Goal: Information Seeking & Learning: Learn about a topic

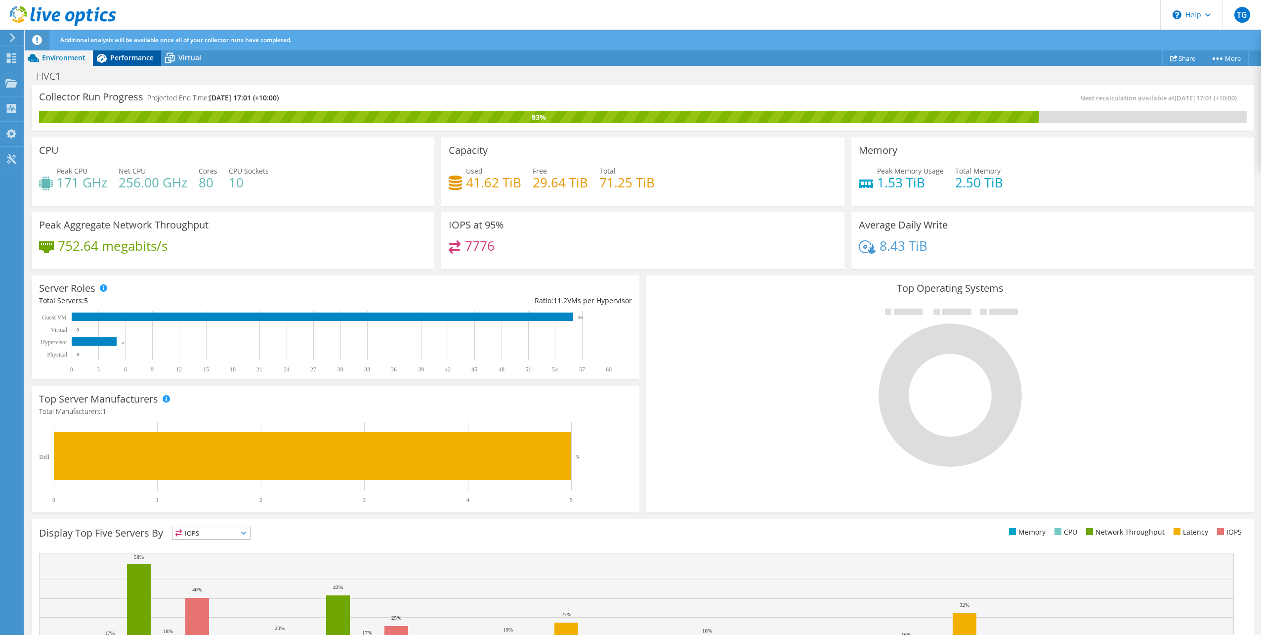
click at [144, 56] on span "Performance" at bounding box center [131, 57] width 43 height 9
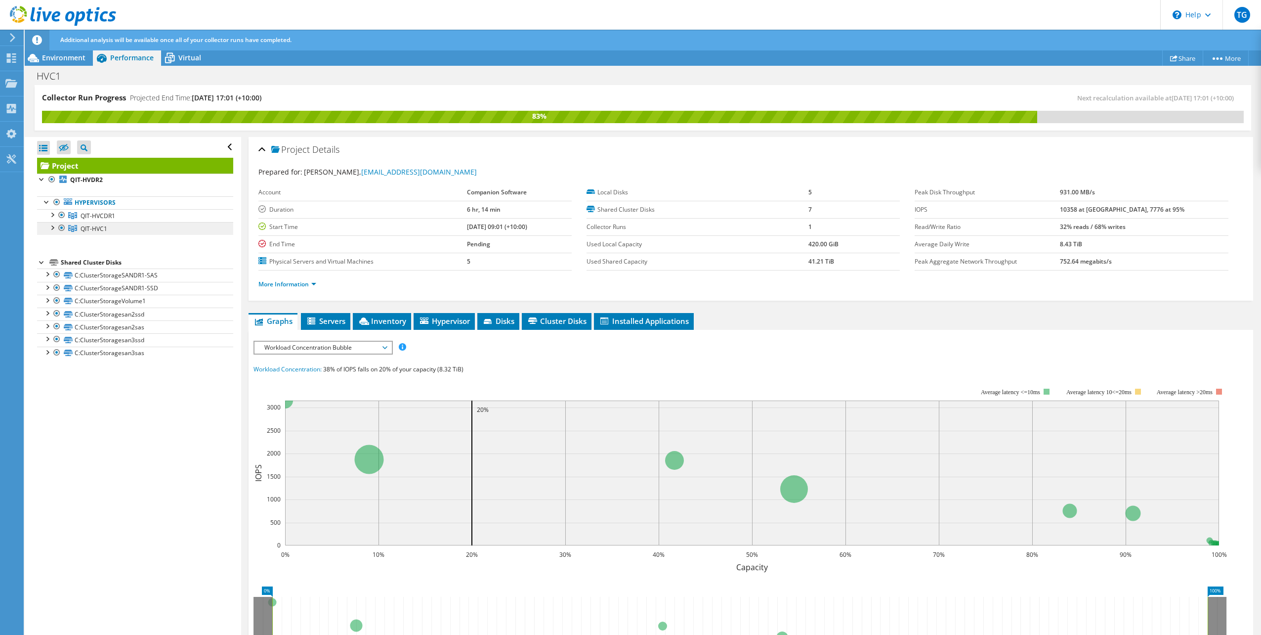
drag, startPoint x: 96, startPoint y: 229, endPoint x: 100, endPoint y: 235, distance: 6.9
click at [96, 230] on span "QIT-HVC1" at bounding box center [94, 228] width 27 height 8
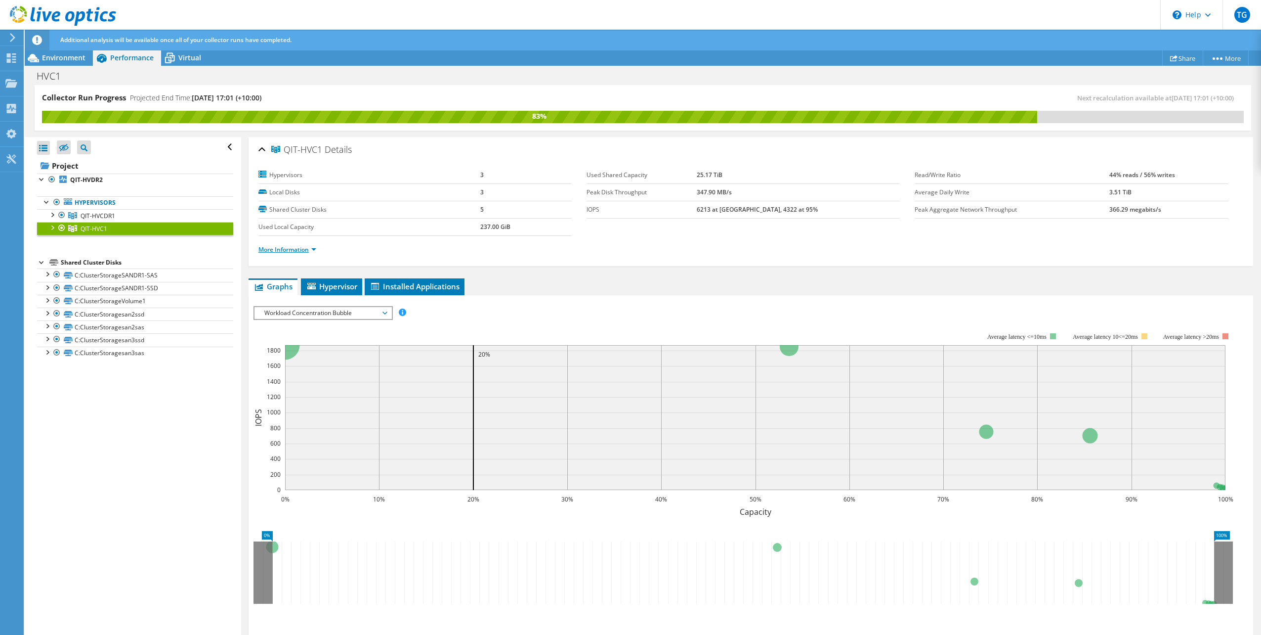
click at [289, 249] on link "More Information" at bounding box center [288, 249] width 58 height 8
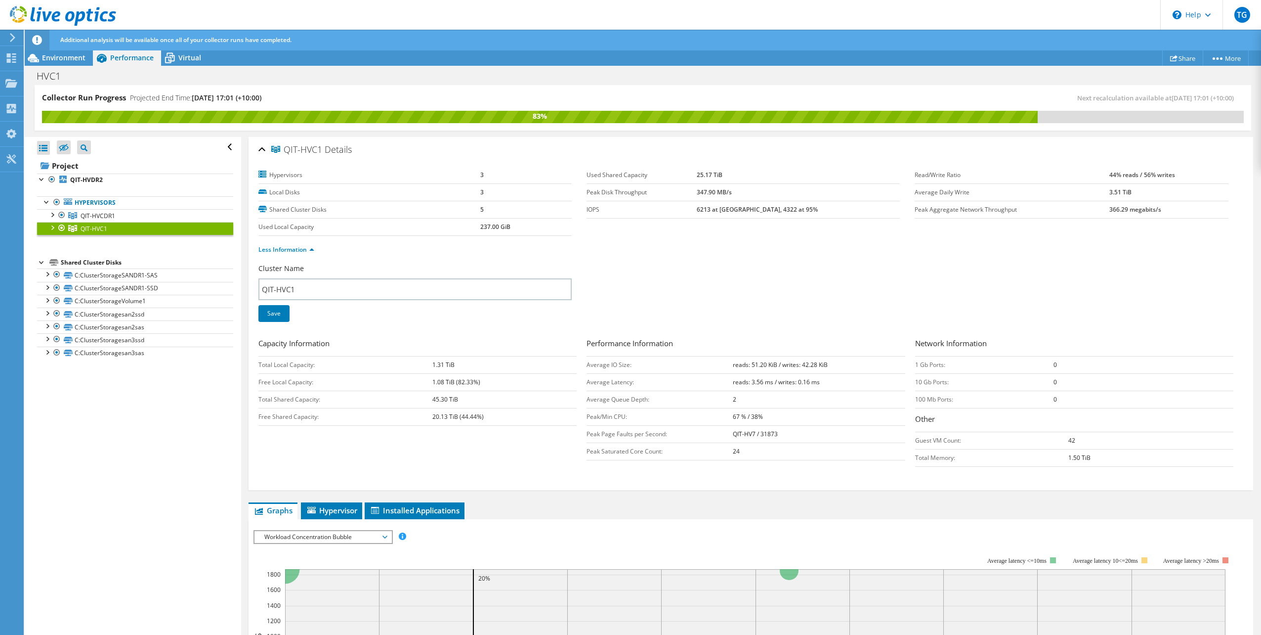
drag, startPoint x: 1145, startPoint y: 196, endPoint x: 1089, endPoint y: 195, distance: 55.4
click at [1089, 195] on tr "Average Daily Write 3.51 TiB" at bounding box center [1071, 191] width 313 height 17
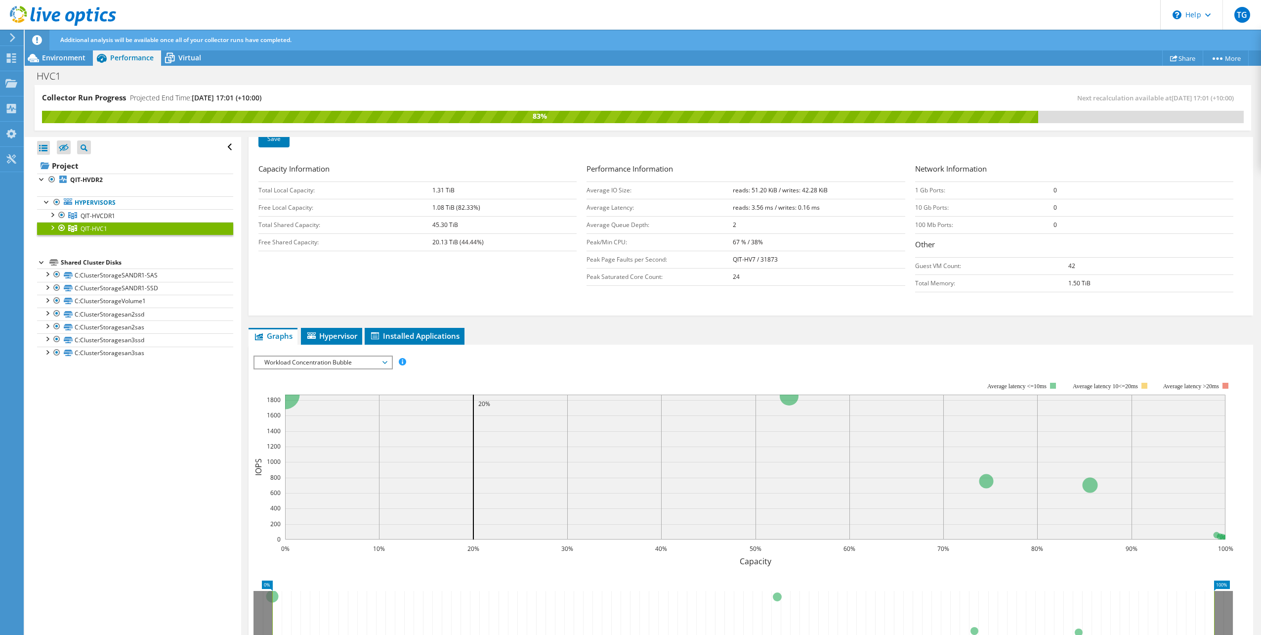
scroll to position [198, 0]
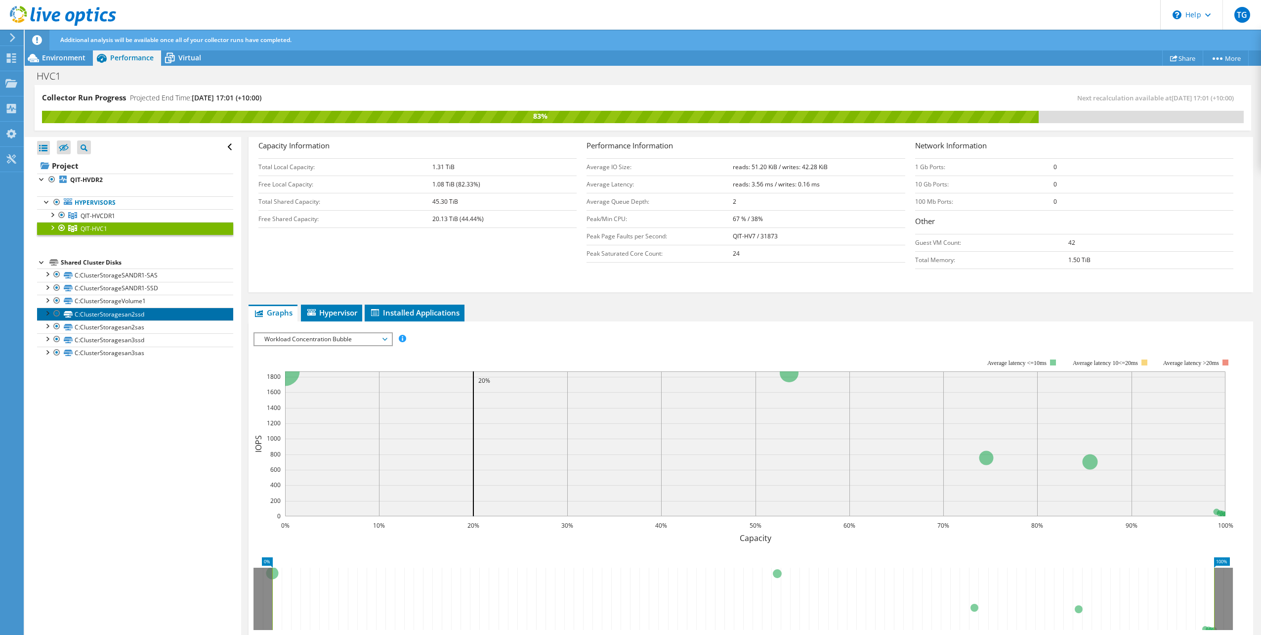
click at [156, 314] on link "C:ClusterStoragesan2ssd" at bounding box center [135, 313] width 196 height 13
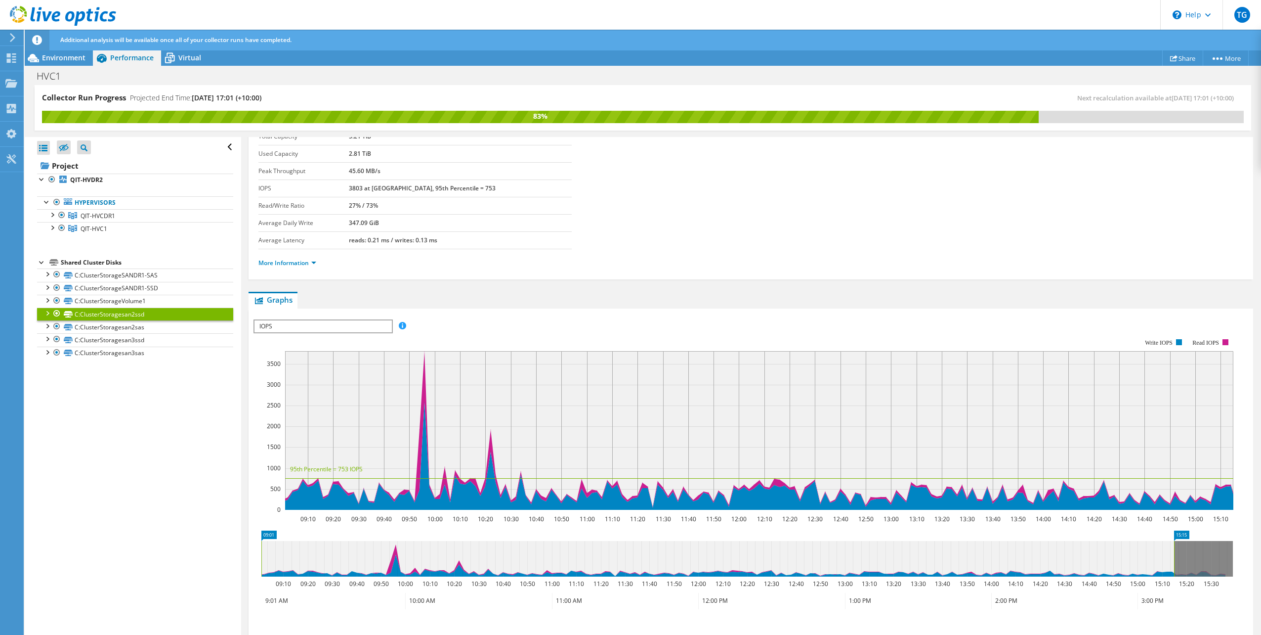
scroll to position [0, 0]
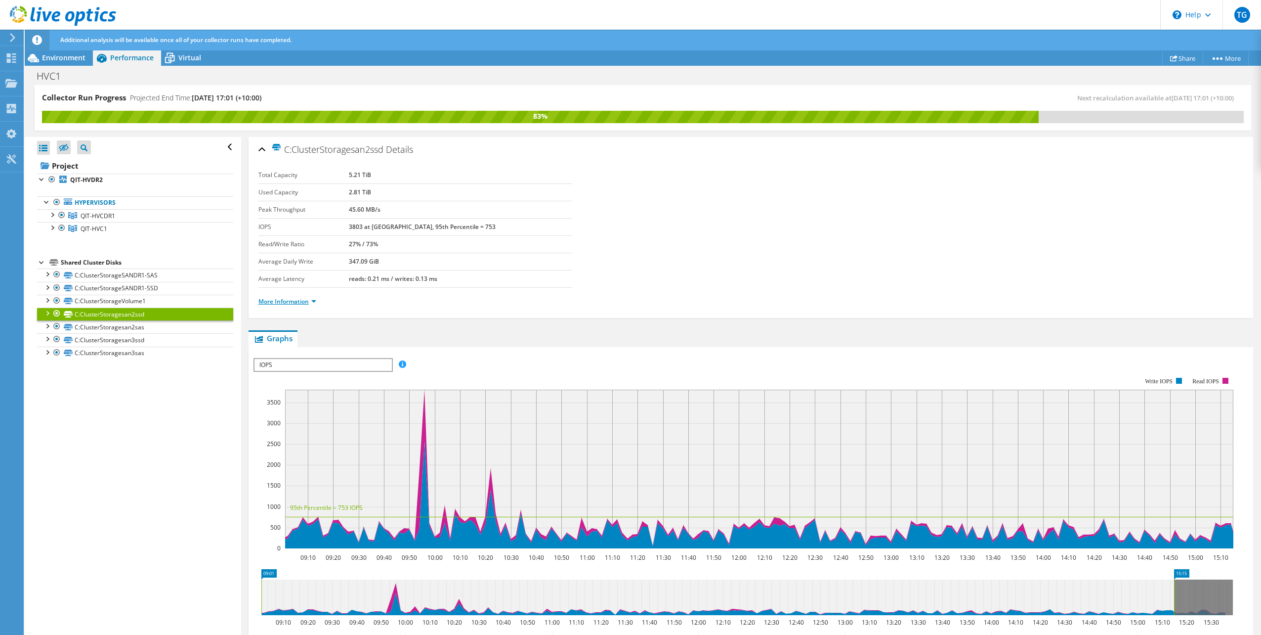
click at [301, 302] on link "More Information" at bounding box center [288, 301] width 58 height 8
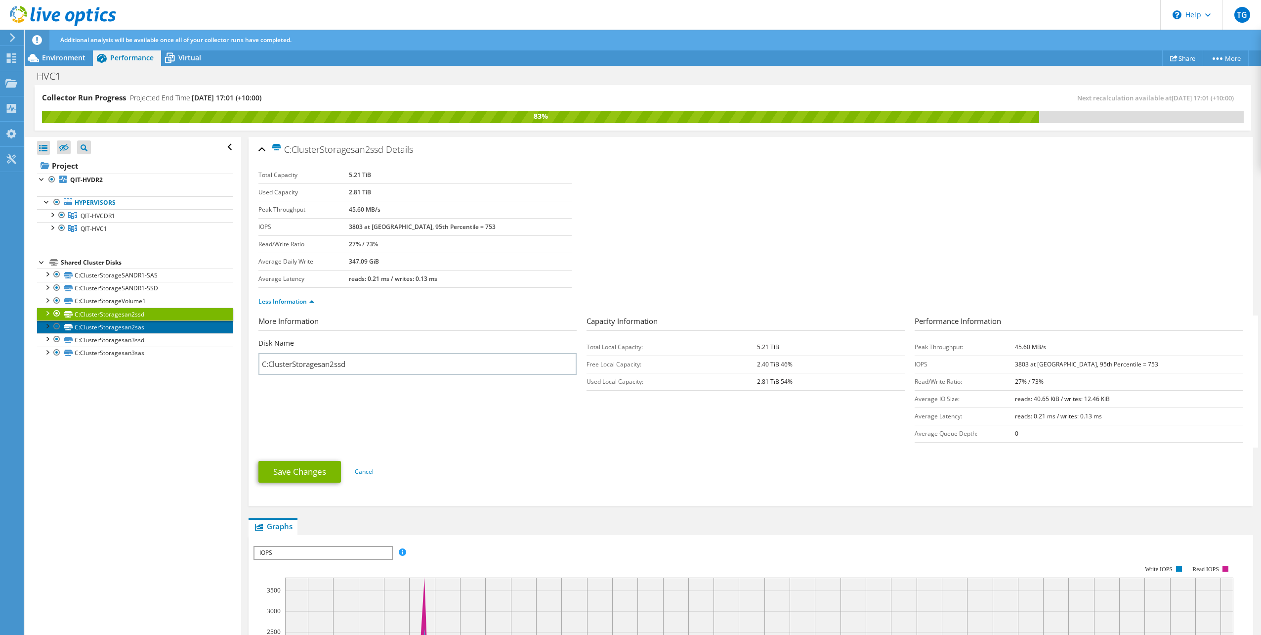
click at [180, 328] on link "C:ClusterStoragesan2sas" at bounding box center [135, 326] width 196 height 13
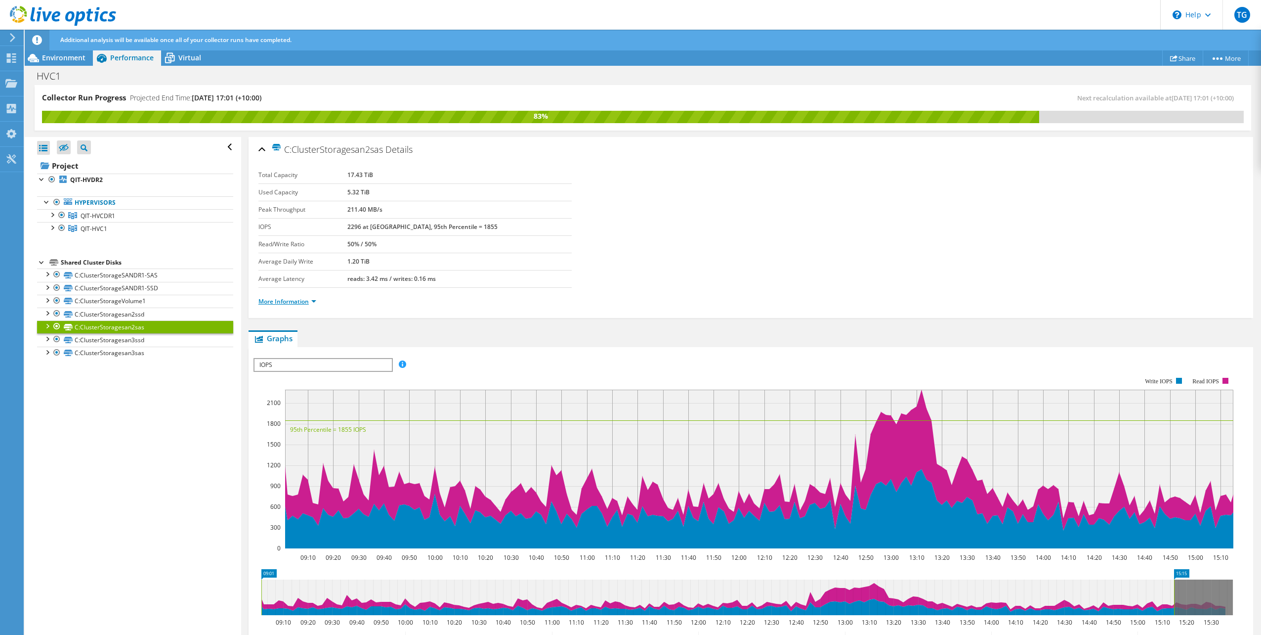
click at [305, 297] on link "More Information" at bounding box center [288, 301] width 58 height 8
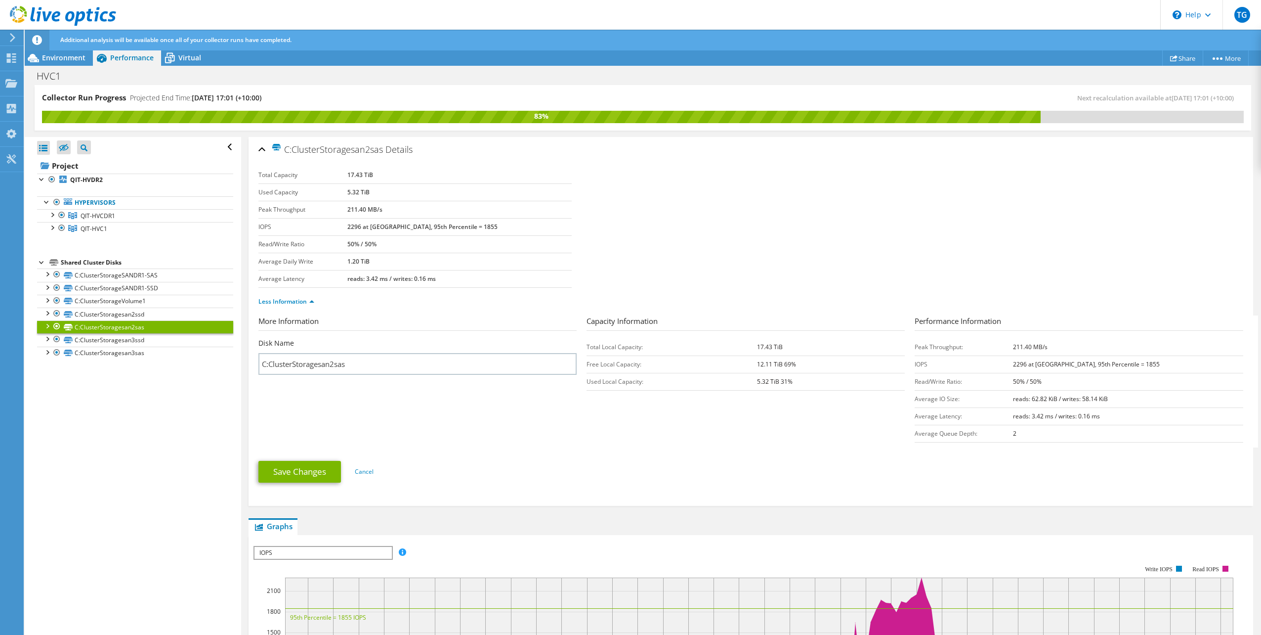
click at [316, 559] on div "IOPS IOPS Disk Throughput IO Size Latency Queue Depth CPU Percentage Memory Pag…" at bounding box center [323, 553] width 139 height 14
click at [278, 624] on li "All" at bounding box center [323, 624] width 137 height 12
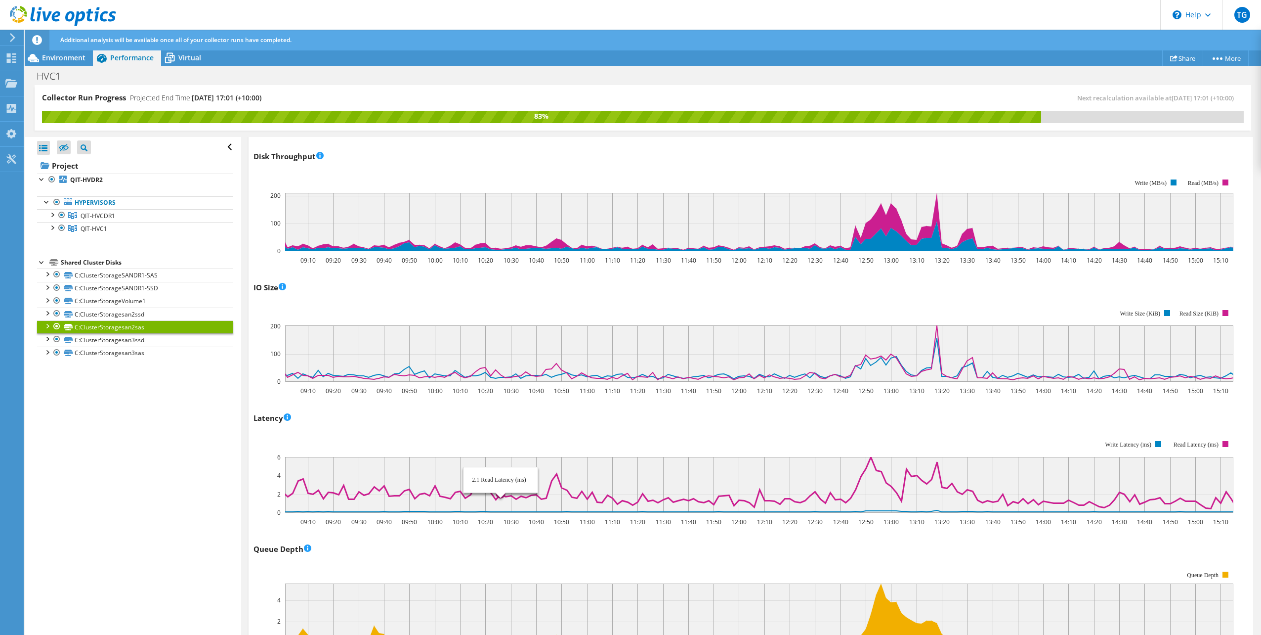
scroll to position [544, 0]
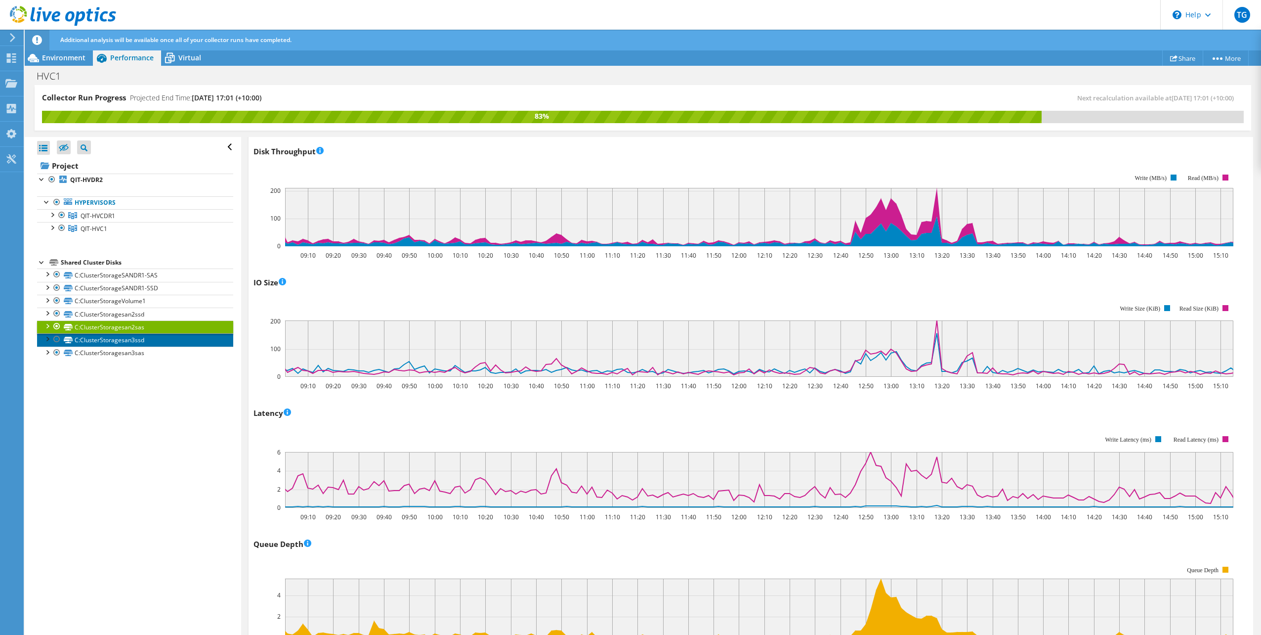
drag, startPoint x: 128, startPoint y: 341, endPoint x: 132, endPoint y: 345, distance: 6.0
click at [129, 341] on link "C:ClusterStoragesan3ssd" at bounding box center [135, 339] width 196 height 13
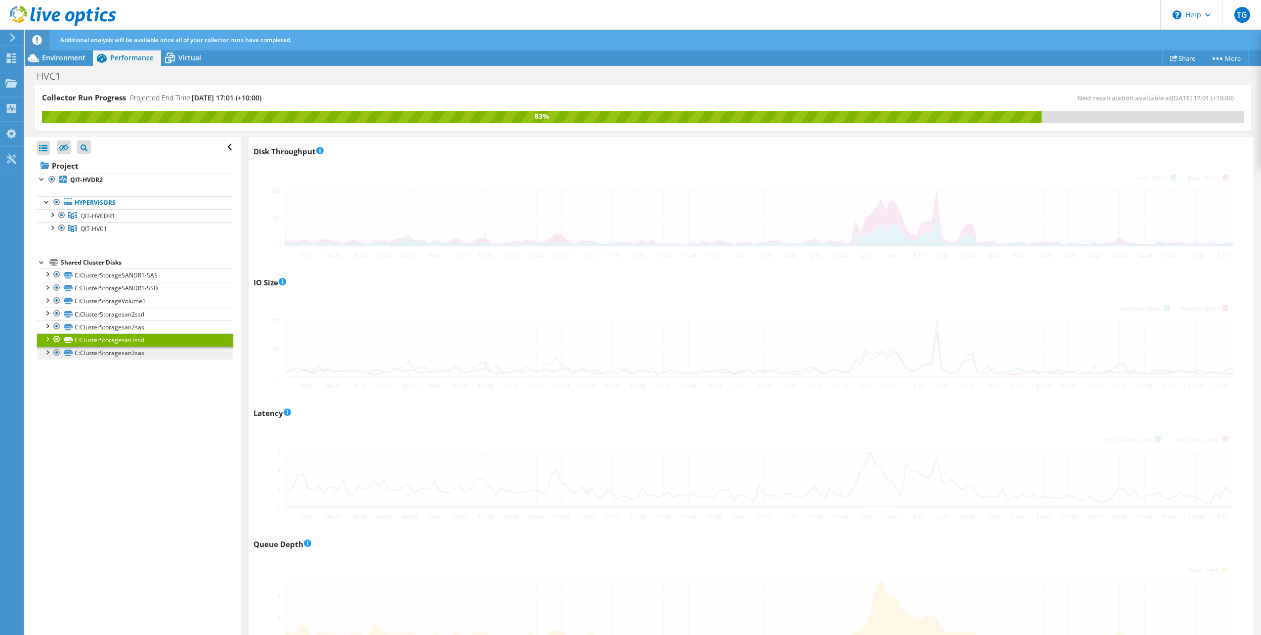
scroll to position [356, 0]
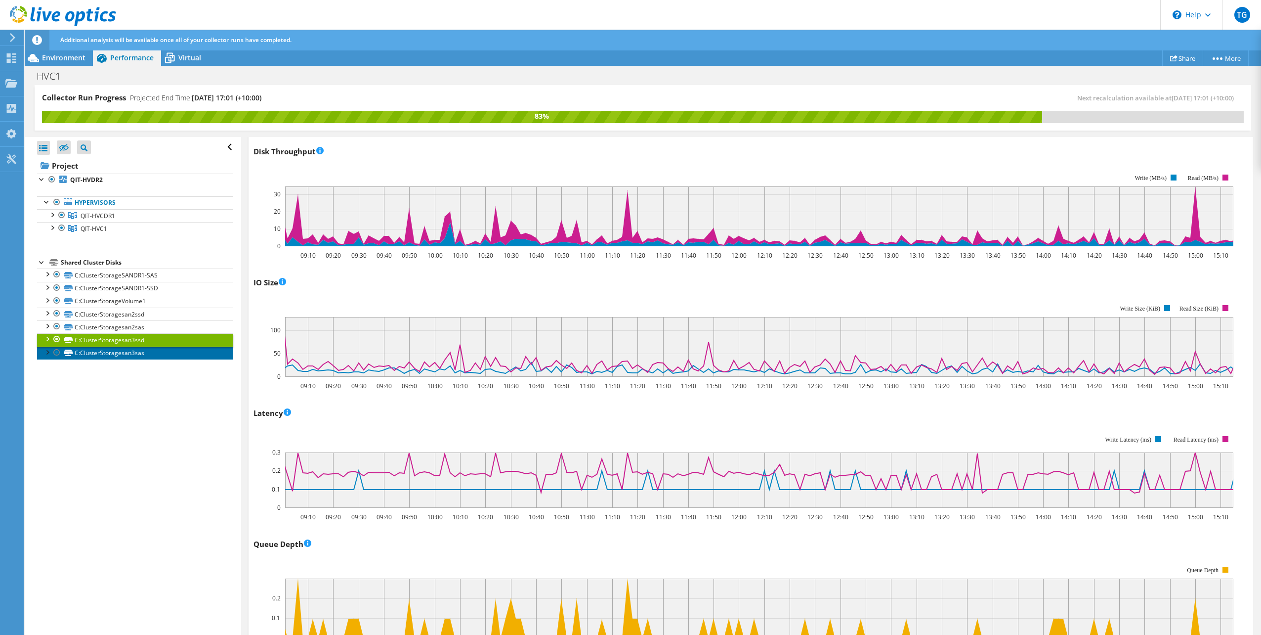
click at [146, 353] on link "C:ClusterStoragesan3sas" at bounding box center [135, 352] width 196 height 13
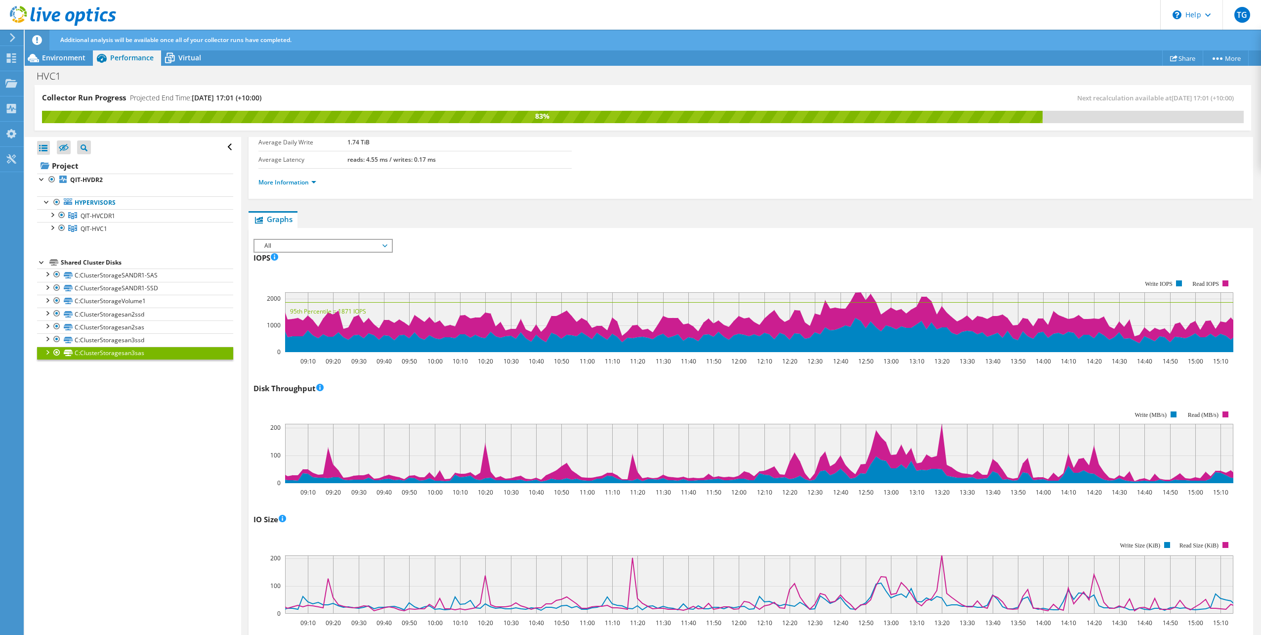
scroll to position [0, 0]
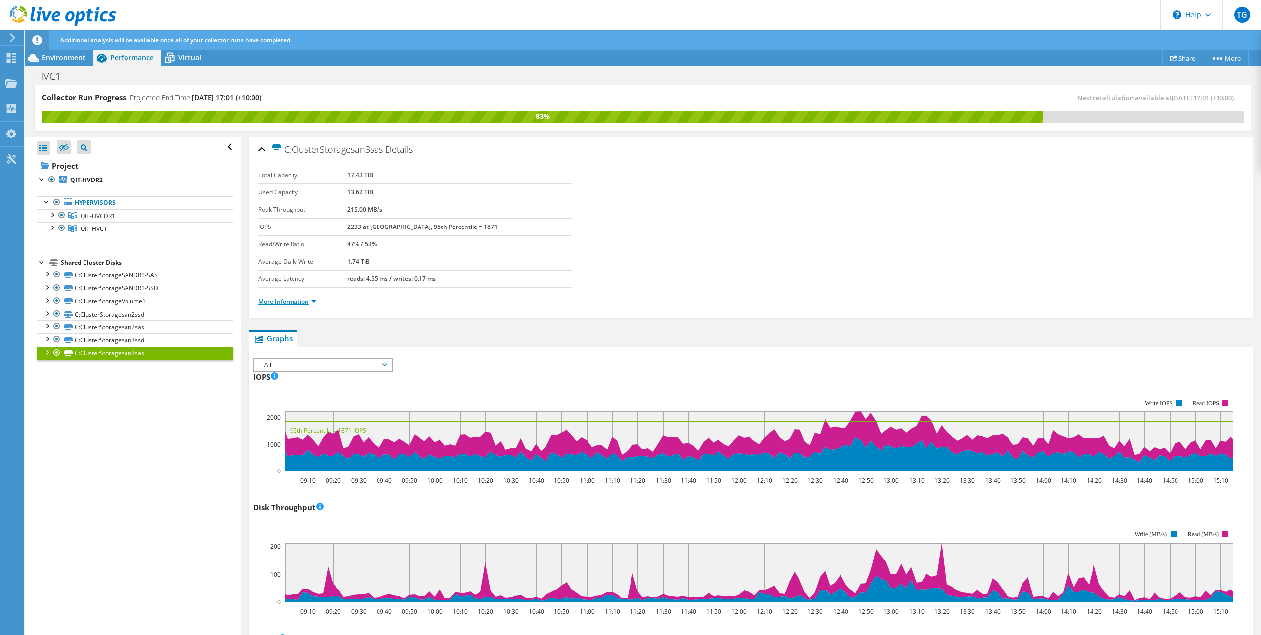
click at [291, 302] on link "More Information" at bounding box center [288, 301] width 58 height 8
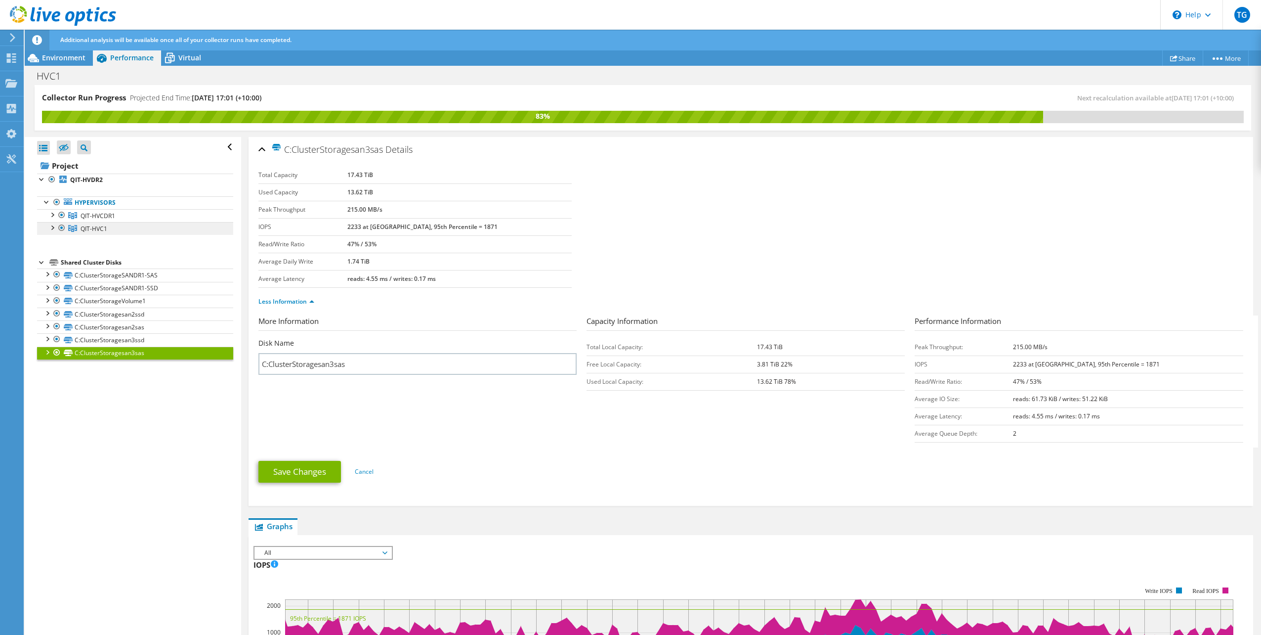
click at [104, 230] on span "QIT-HVC1" at bounding box center [94, 228] width 27 height 8
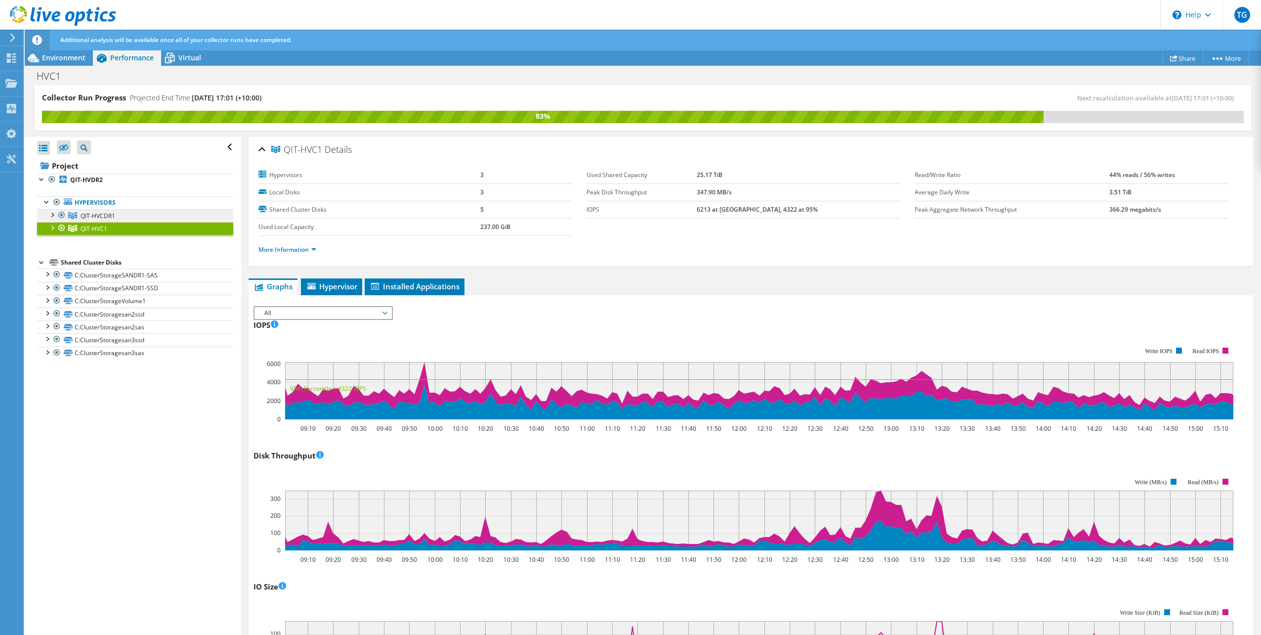
click at [114, 216] on span "QIT-HVCDR1" at bounding box center [98, 216] width 35 height 8
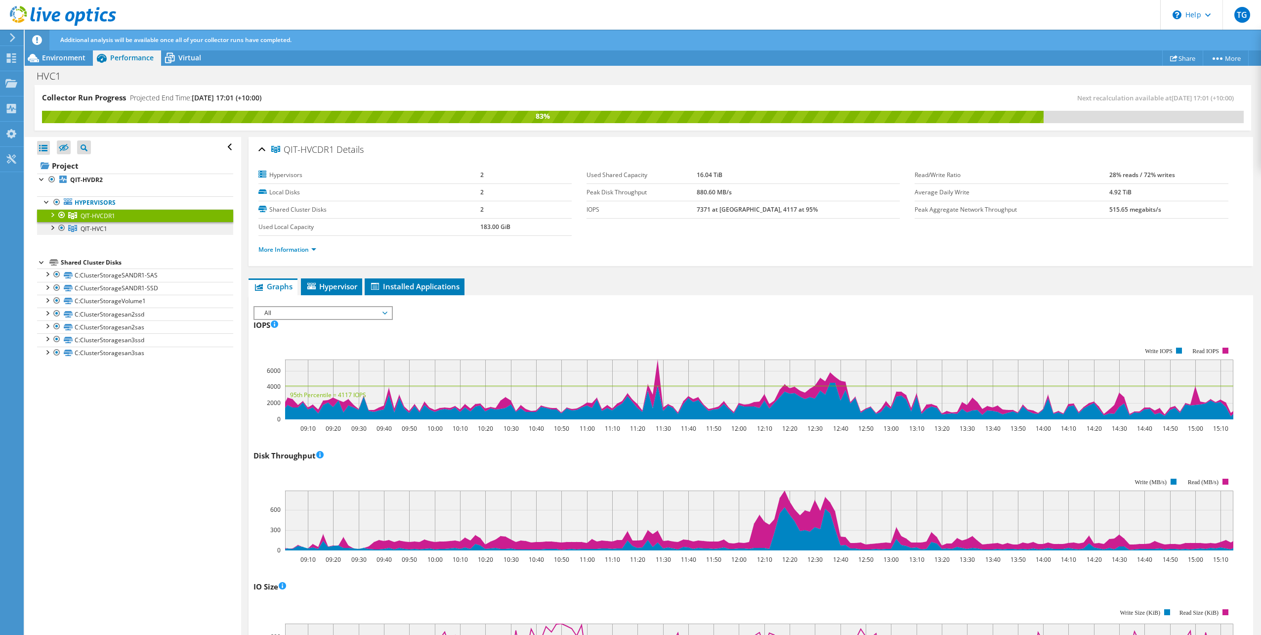
click at [119, 228] on link "QIT-HVC1" at bounding box center [135, 228] width 196 height 13
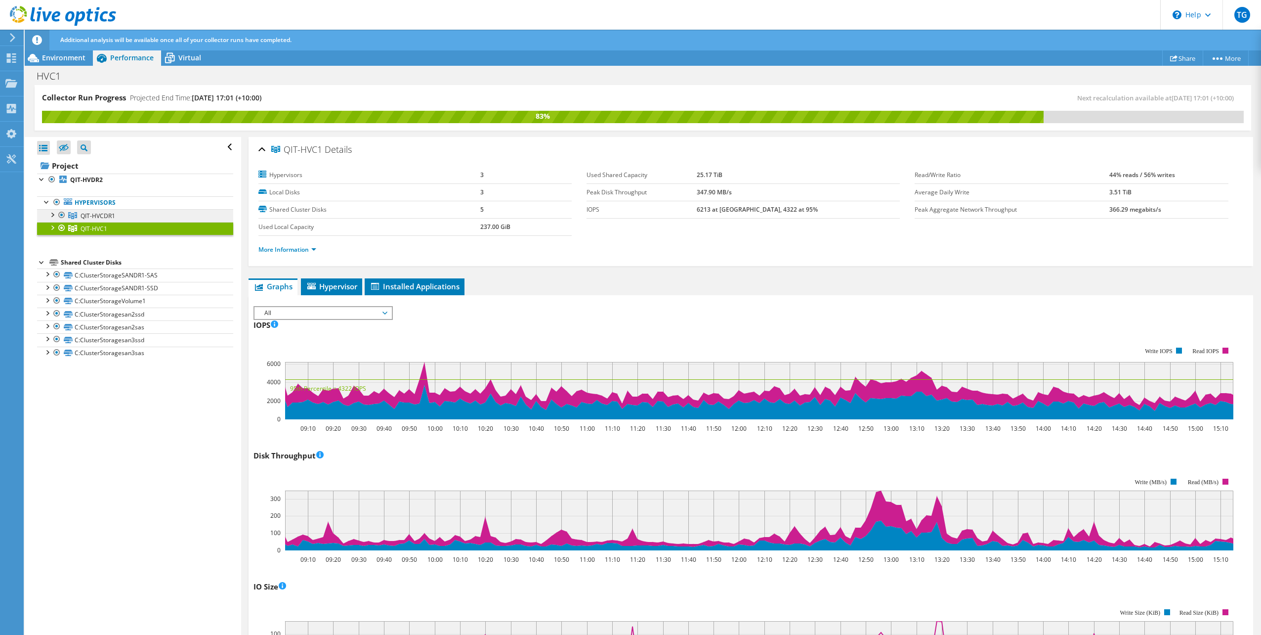
click at [122, 217] on link "QIT-HVCDR1" at bounding box center [135, 215] width 196 height 13
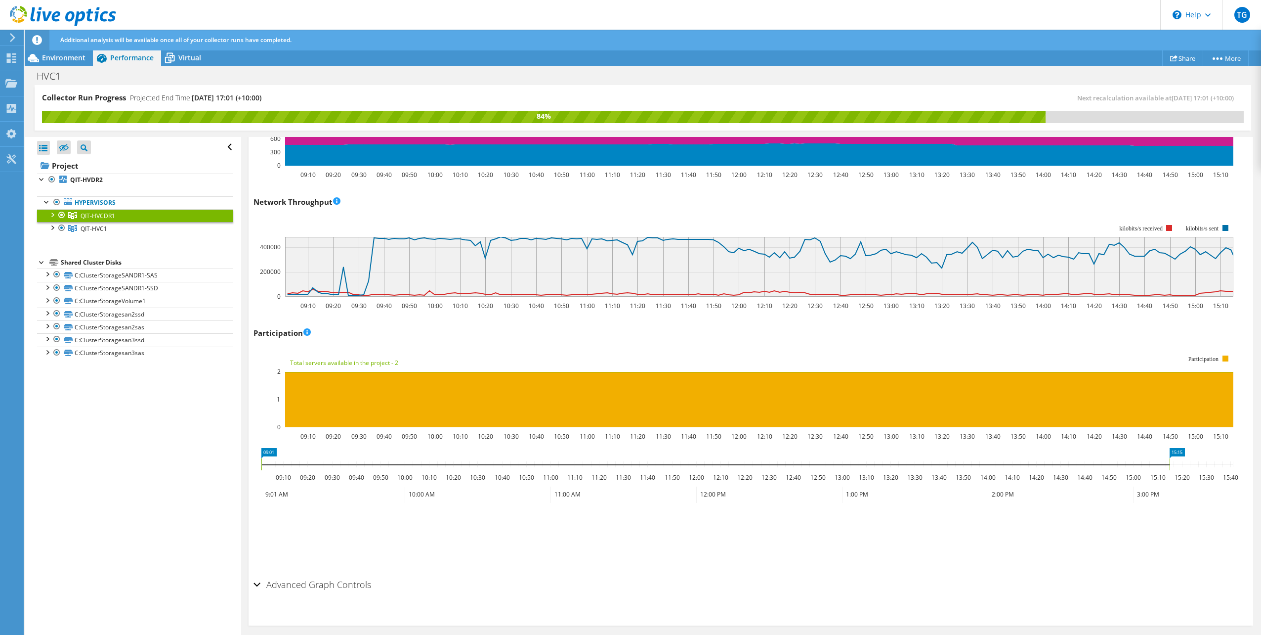
scroll to position [1045, 0]
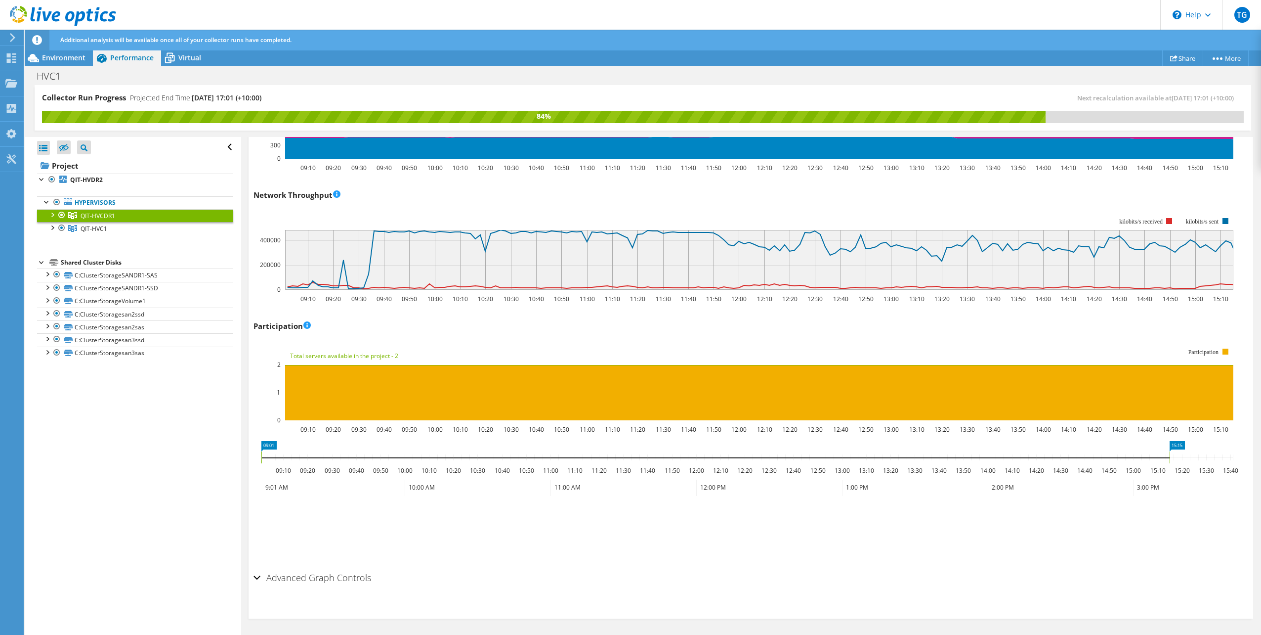
click at [97, 261] on div "Shared Cluster Disks" at bounding box center [147, 263] width 173 height 12
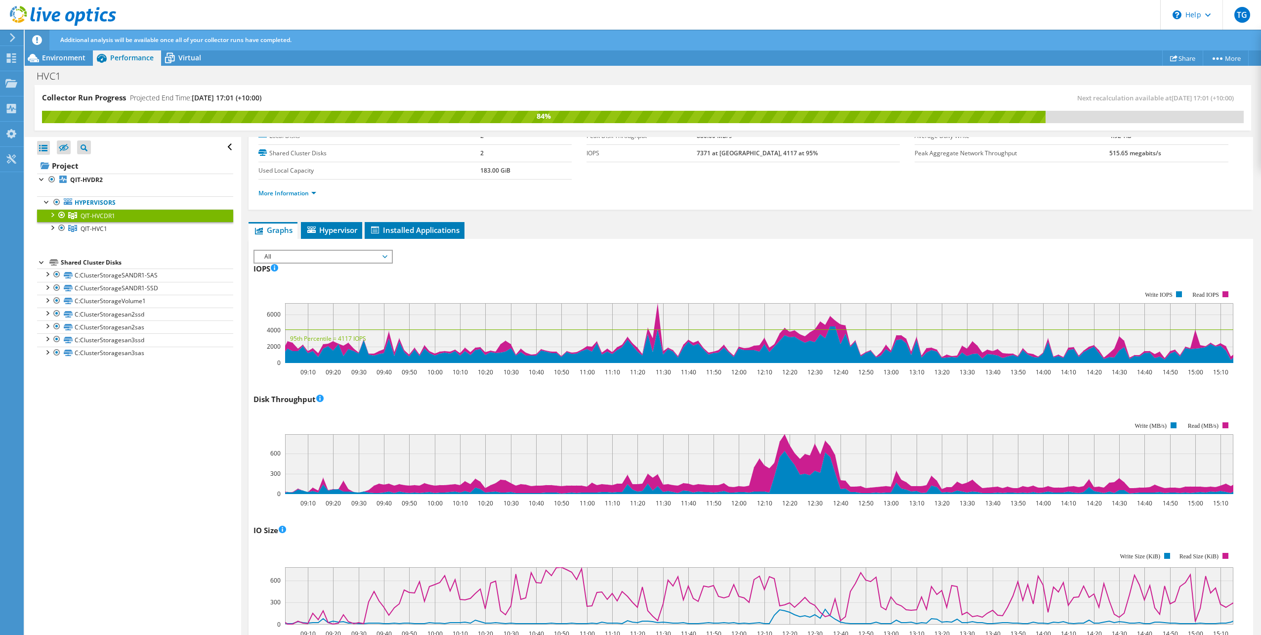
scroll to position [0, 0]
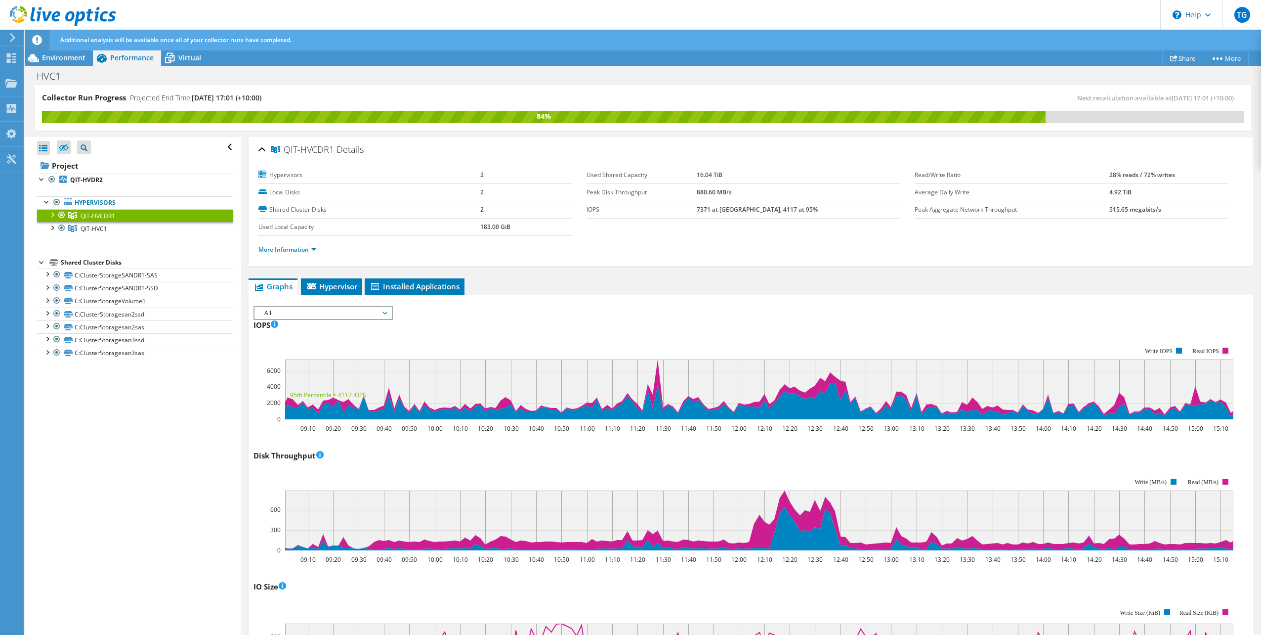
click at [128, 54] on span "Performance" at bounding box center [131, 57] width 43 height 9
click at [60, 60] on span "Environment" at bounding box center [63, 57] width 43 height 9
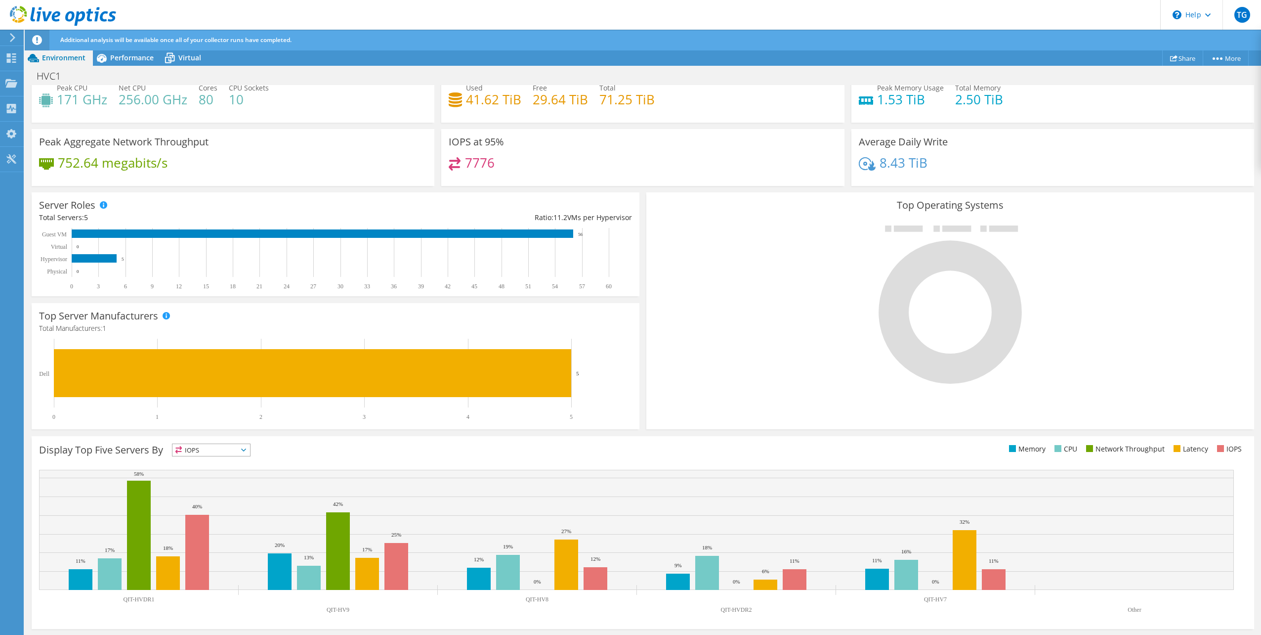
scroll to position [198, 0]
click at [246, 449] on icon at bounding box center [243, 449] width 5 height 3
click at [219, 464] on li "IOPS" at bounding box center [212, 463] width 78 height 14
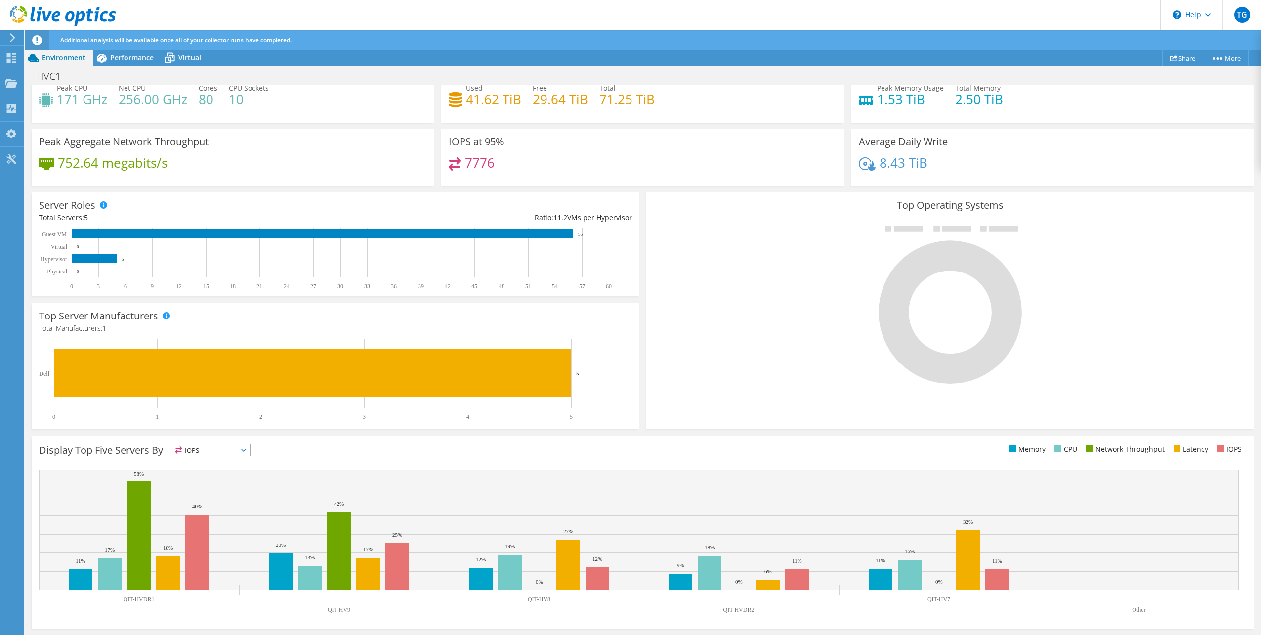
click at [238, 448] on span "IOPS" at bounding box center [205, 450] width 65 height 12
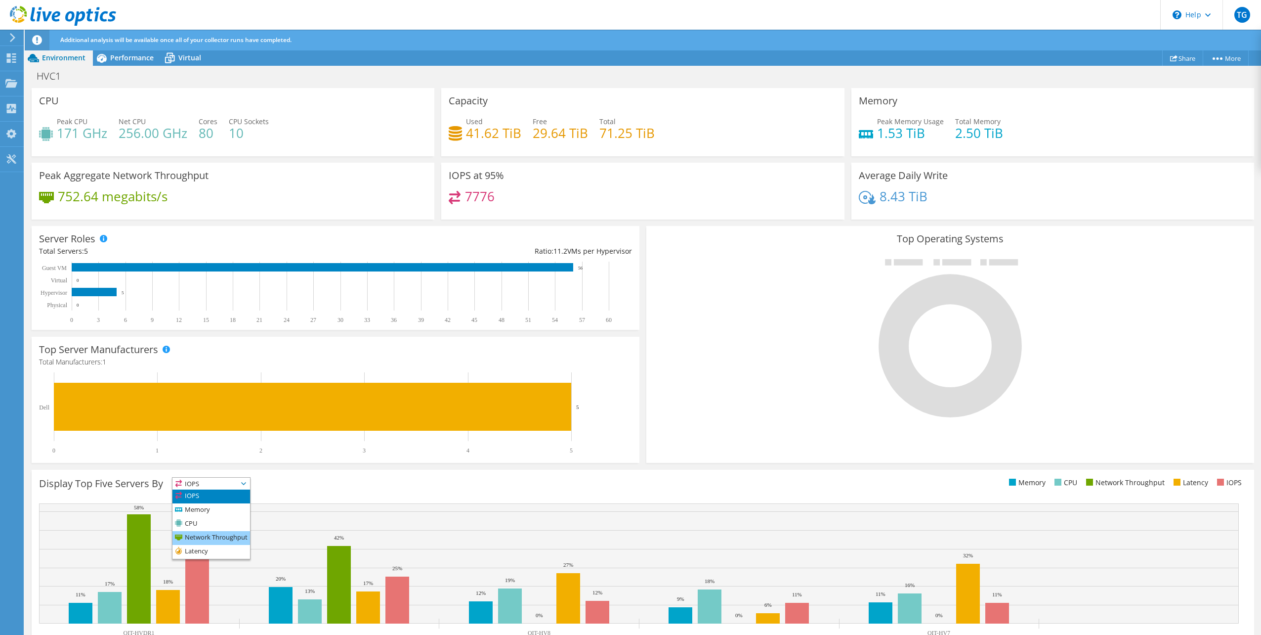
scroll to position [83, 0]
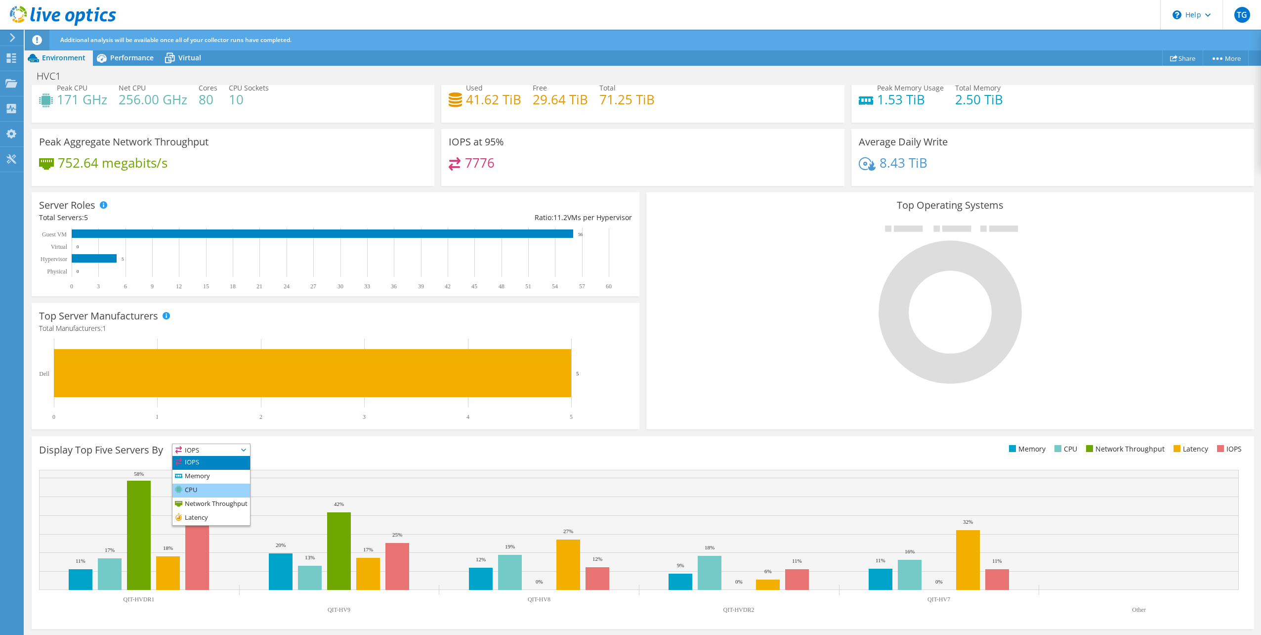
click at [210, 492] on li "CPU" at bounding box center [212, 490] width 78 height 14
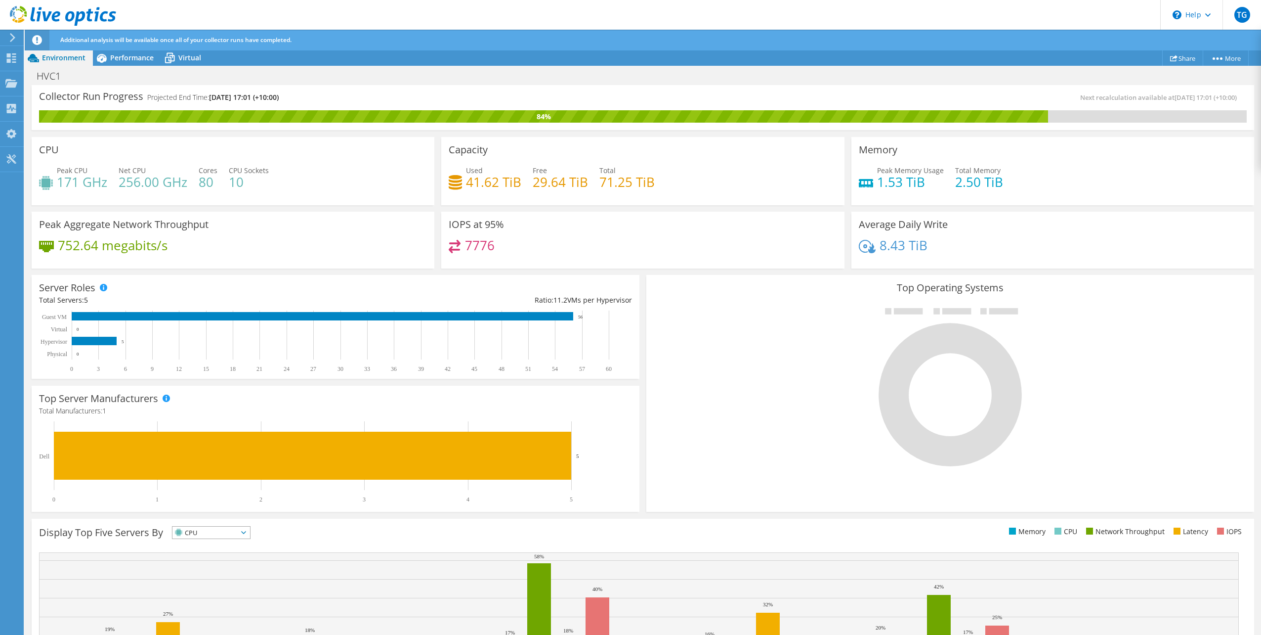
scroll to position [0, 0]
